Goal: Check status: Check status

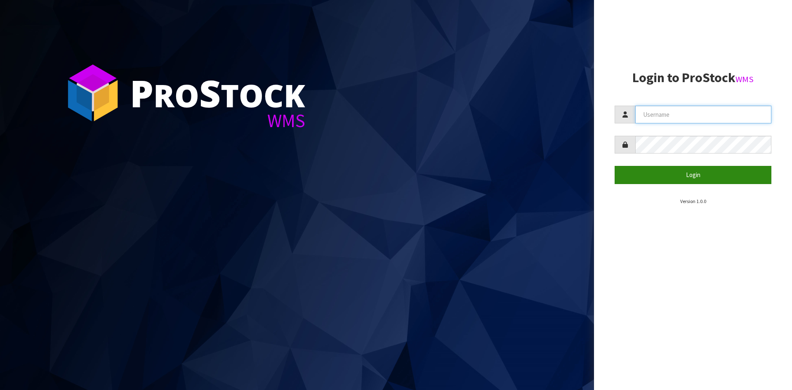
type input "YOURREFORMER"
click at [677, 173] on button "Login" at bounding box center [693, 175] width 157 height 18
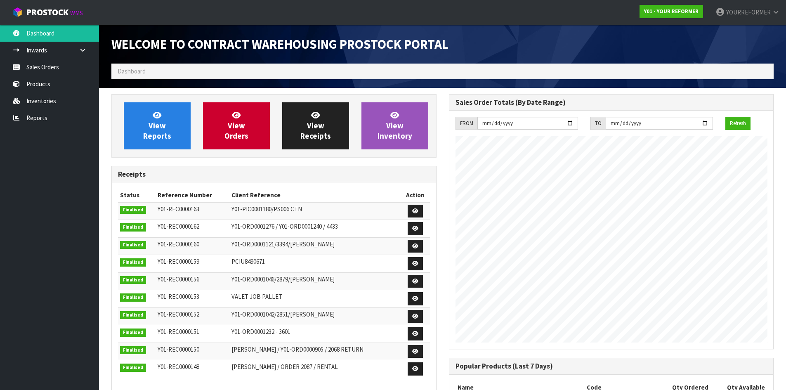
scroll to position [457, 337]
click at [75, 71] on link "Sales Orders" at bounding box center [49, 67] width 99 height 17
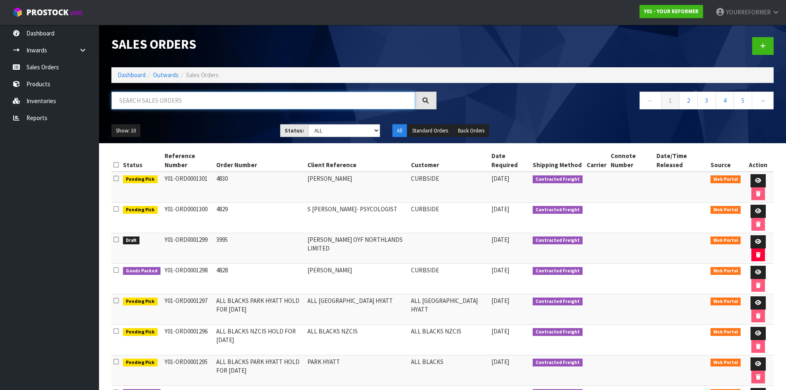
click at [183, 93] on input "text" at bounding box center [263, 101] width 304 height 18
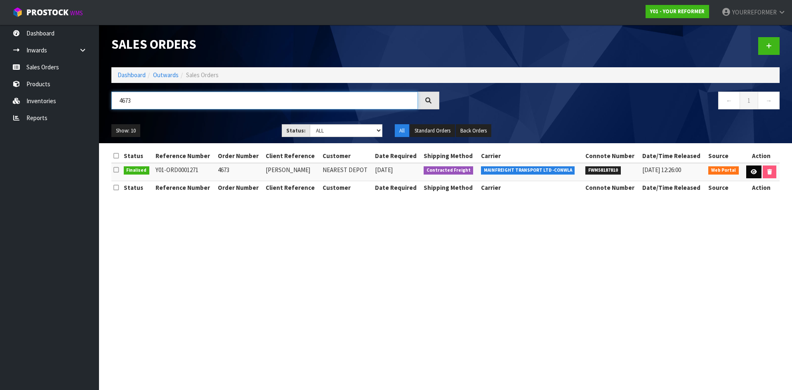
type input "4673"
click at [756, 172] on link at bounding box center [753, 171] width 15 height 13
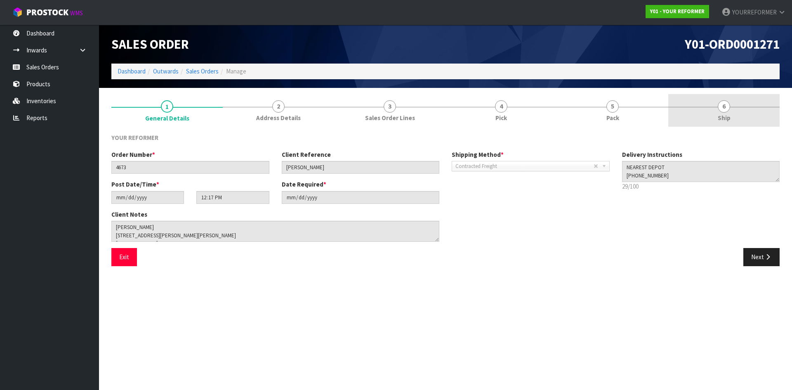
click at [738, 121] on link "6 Ship" at bounding box center [723, 110] width 111 height 33
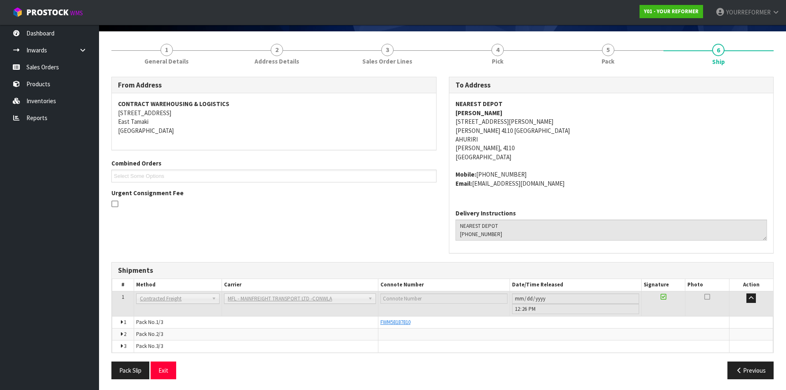
scroll to position [58, 0]
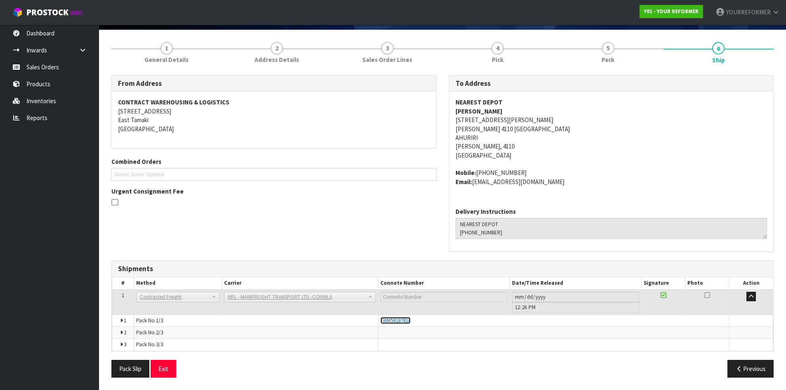
click at [399, 321] on span "FWM58187810" at bounding box center [395, 320] width 30 height 7
click at [56, 68] on link "Sales Orders" at bounding box center [49, 67] width 99 height 17
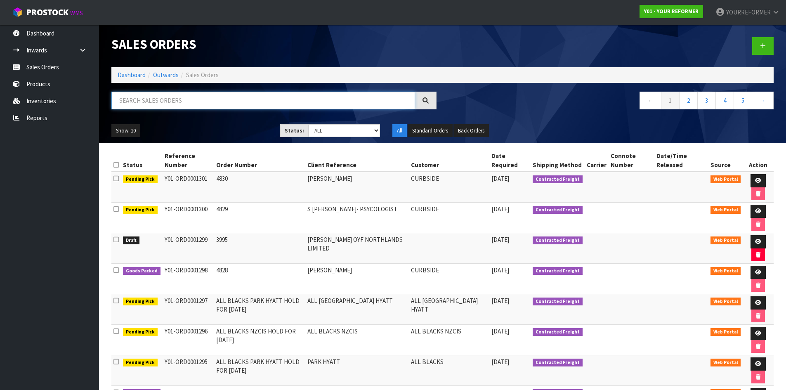
click at [178, 104] on input "text" at bounding box center [263, 101] width 304 height 18
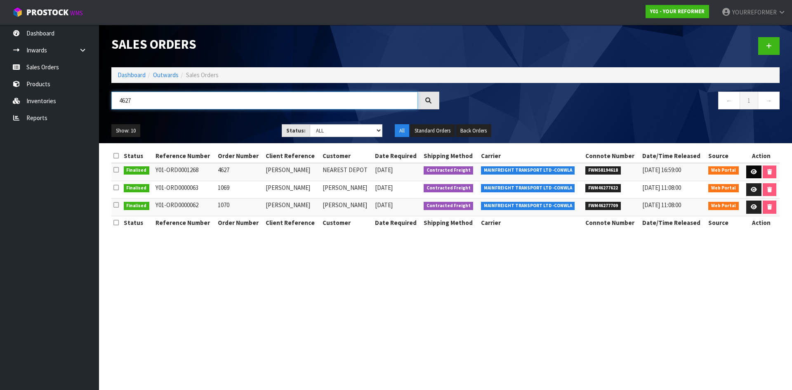
type input "4627"
click at [756, 170] on icon at bounding box center [754, 171] width 6 height 5
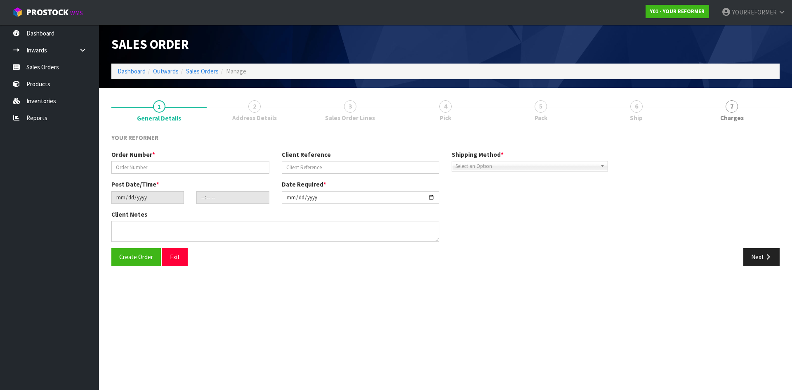
type input "4627"
type input "[PERSON_NAME]"
type input "[DATE]"
type input "12:06:00.000"
type input "[DATE]"
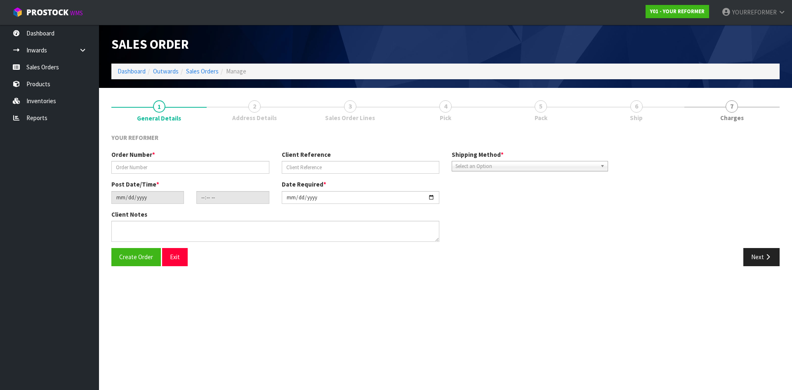
type textarea "[PERSON_NAME] [STREET_ADDRESS] [PHONE_NUMBER]"
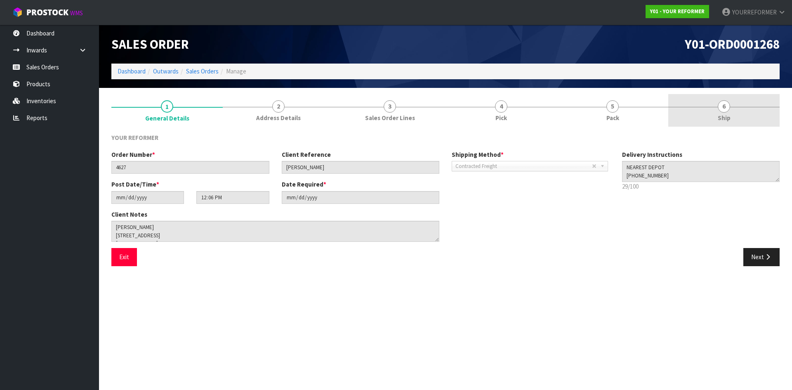
click at [725, 106] on span "6" at bounding box center [724, 106] width 12 height 12
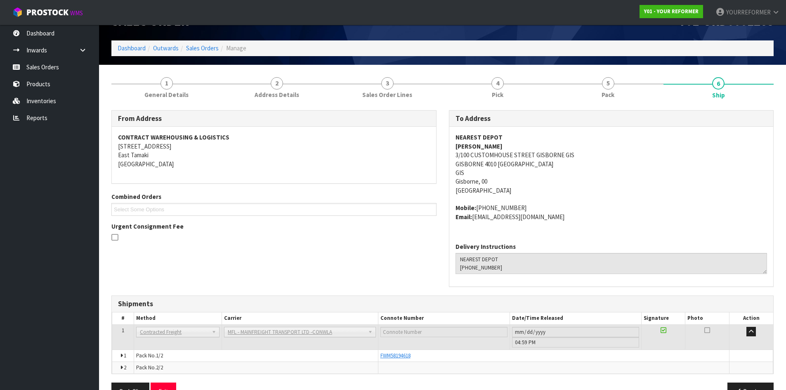
scroll to position [46, 0]
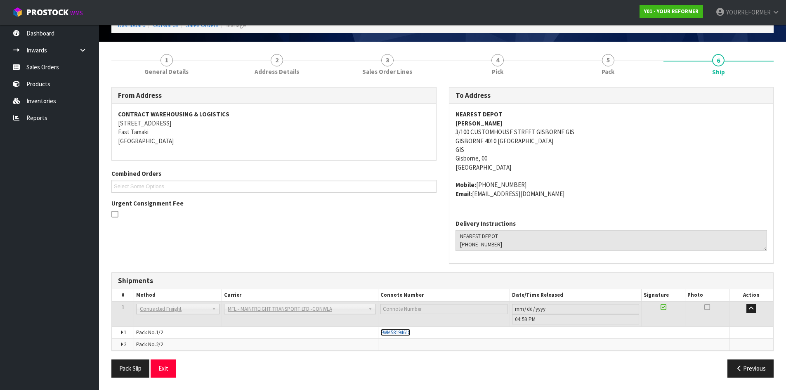
click at [406, 334] on span "FWM58194618" at bounding box center [395, 332] width 30 height 7
click at [63, 69] on link "Sales Orders" at bounding box center [49, 67] width 99 height 17
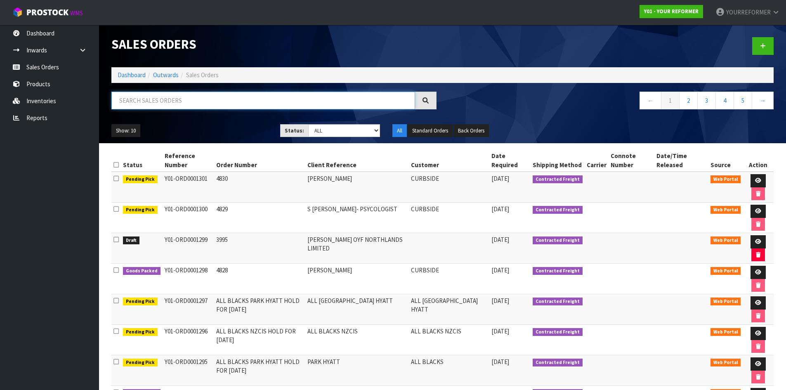
click at [193, 97] on input "text" at bounding box center [263, 101] width 304 height 18
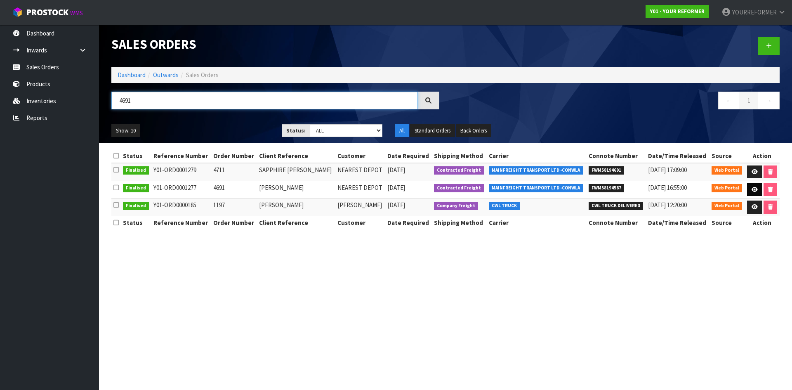
type input "4691"
click at [752, 191] on icon at bounding box center [755, 189] width 6 height 5
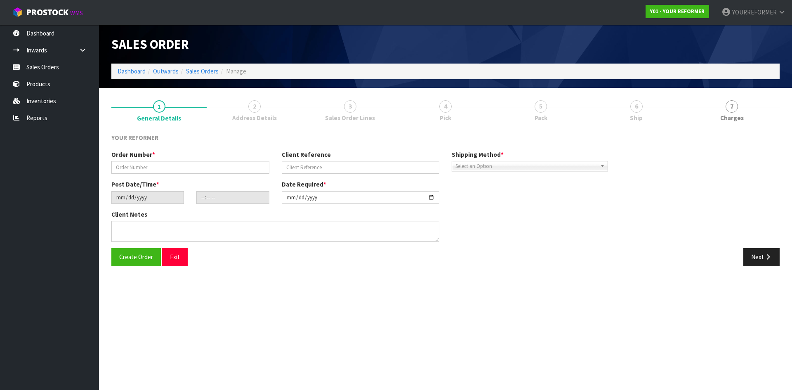
type input "4691"
type input "[PERSON_NAME]"
type input "[DATE]"
type input "12:34:00.000"
type input "[DATE]"
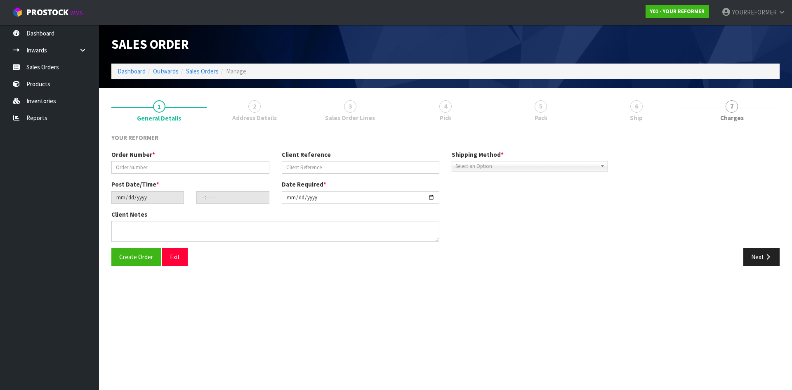
type textarea "[PERSON_NAME] [STREET_ADDRESS][PERSON_NAME] [PHONE_NUMBER]"
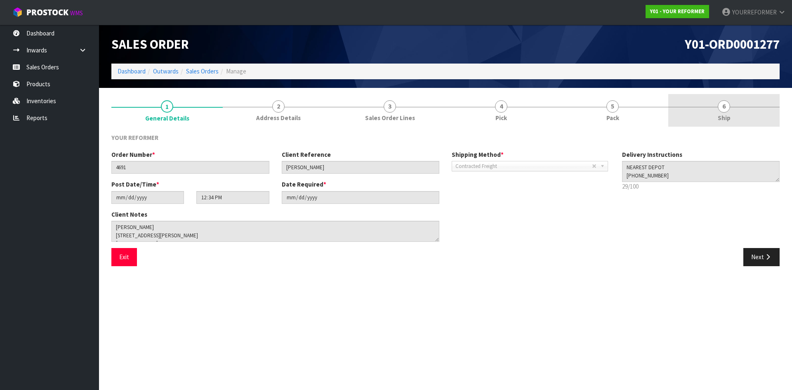
click at [714, 124] on link "6 Ship" at bounding box center [723, 110] width 111 height 33
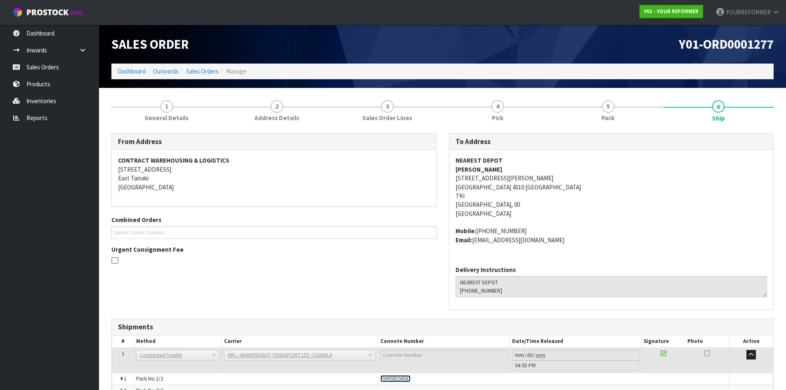
click at [410, 375] on span "FWM58194587" at bounding box center [395, 378] width 30 height 7
click at [48, 62] on link "Sales Orders" at bounding box center [49, 67] width 99 height 17
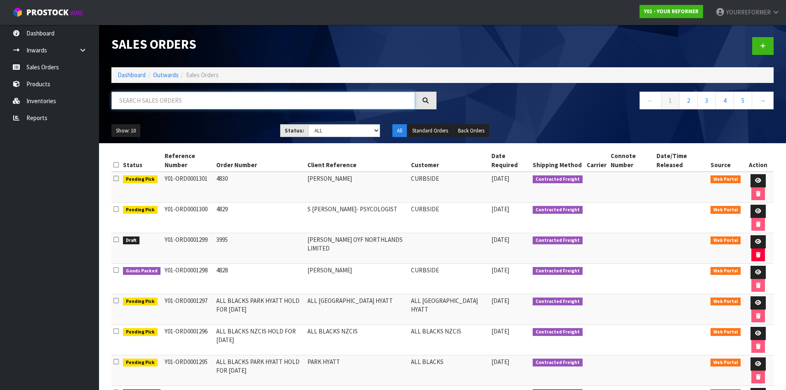
click at [158, 102] on input "text" at bounding box center [263, 101] width 304 height 18
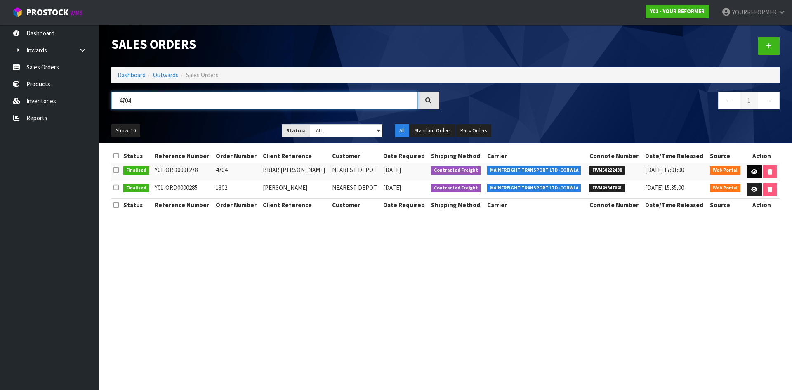
type input "4704"
click at [751, 171] on icon at bounding box center [754, 171] width 6 height 5
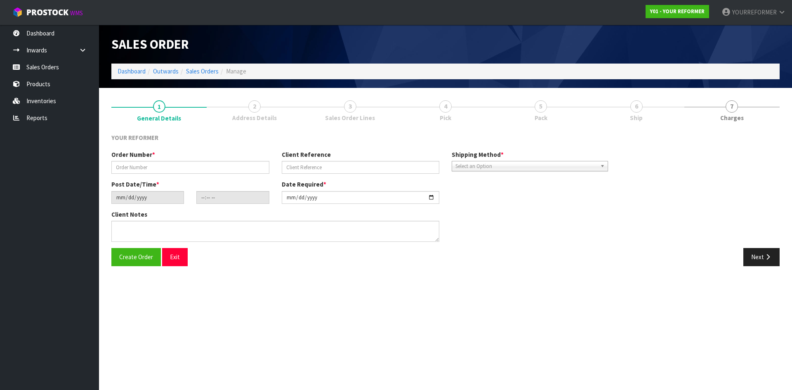
type input "4704"
type input "BRIAR [PERSON_NAME]"
type input "[DATE]"
type input "12:35:00.000"
type input "[DATE]"
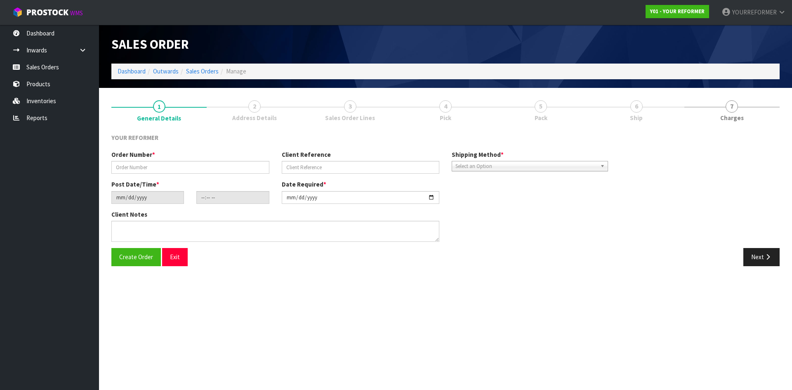
type textarea "BRIAR [PERSON_NAME] [STREET_ADDRESS][PERSON_NAME] [PHONE_NUMBER]"
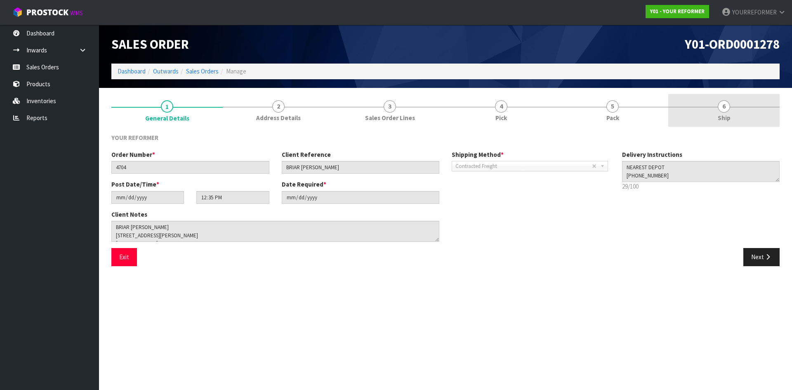
click at [743, 120] on link "6 Ship" at bounding box center [723, 110] width 111 height 33
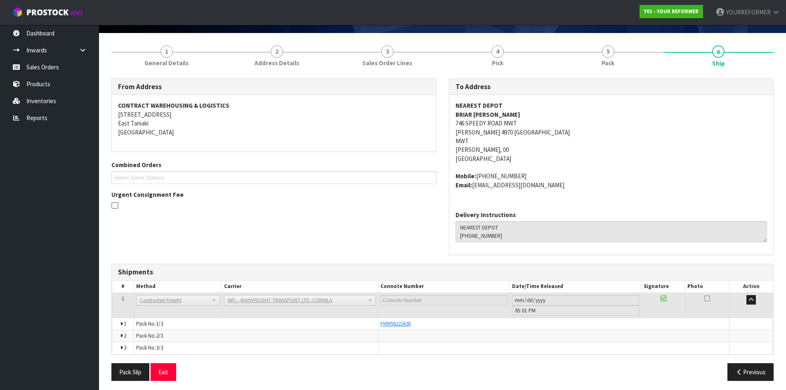
scroll to position [58, 0]
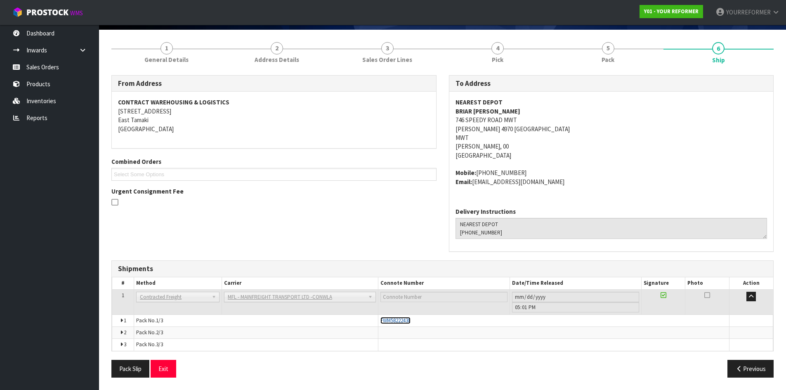
click at [395, 321] on span "FWM58222438" at bounding box center [395, 320] width 30 height 7
